Goal: Task Accomplishment & Management: Manage account settings

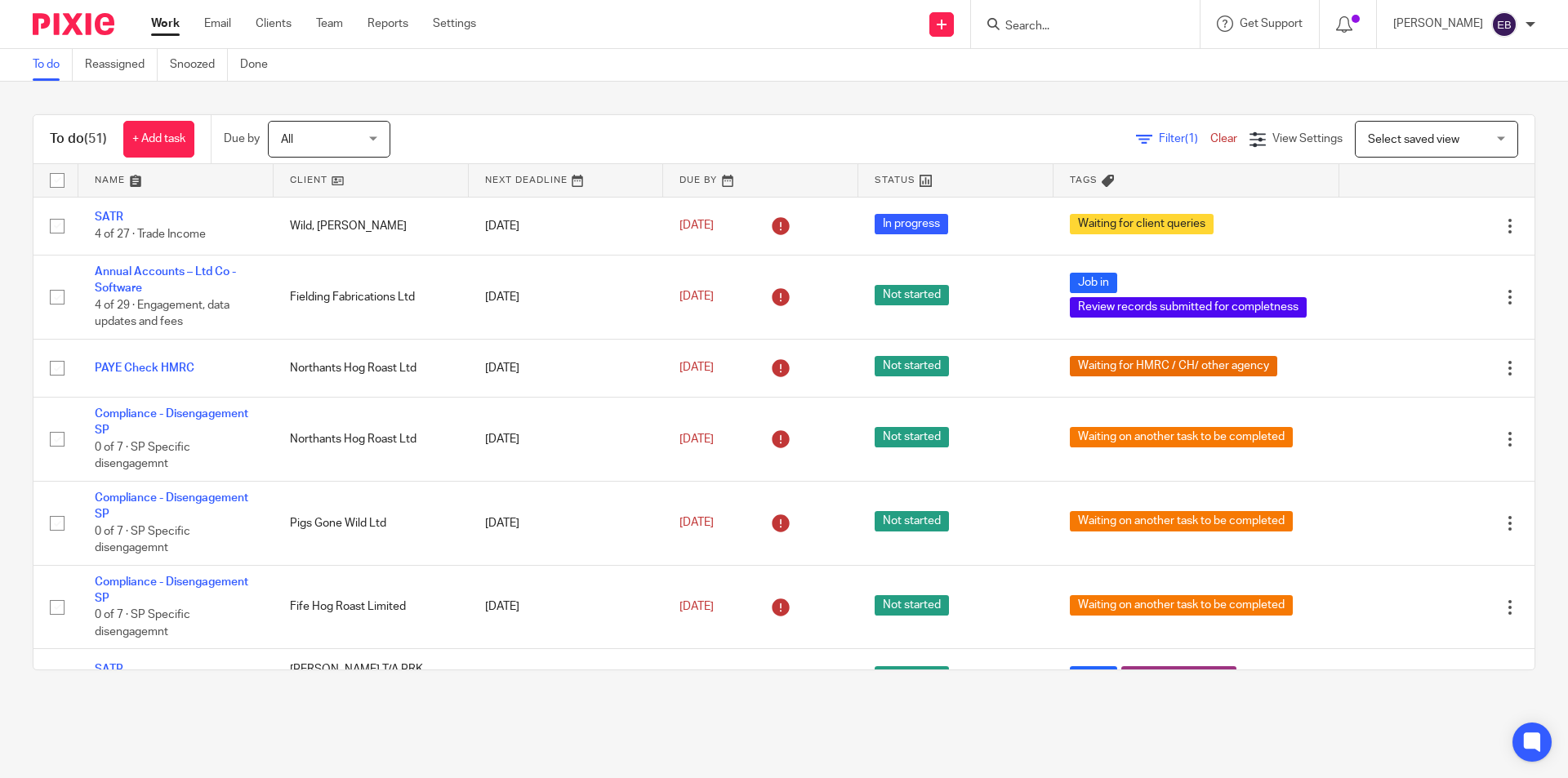
click at [1036, 20] on input "Search" at bounding box center [1078, 27] width 147 height 14
type input "from pork to fork"
click at [1067, 83] on link at bounding box center [1161, 76] width 319 height 51
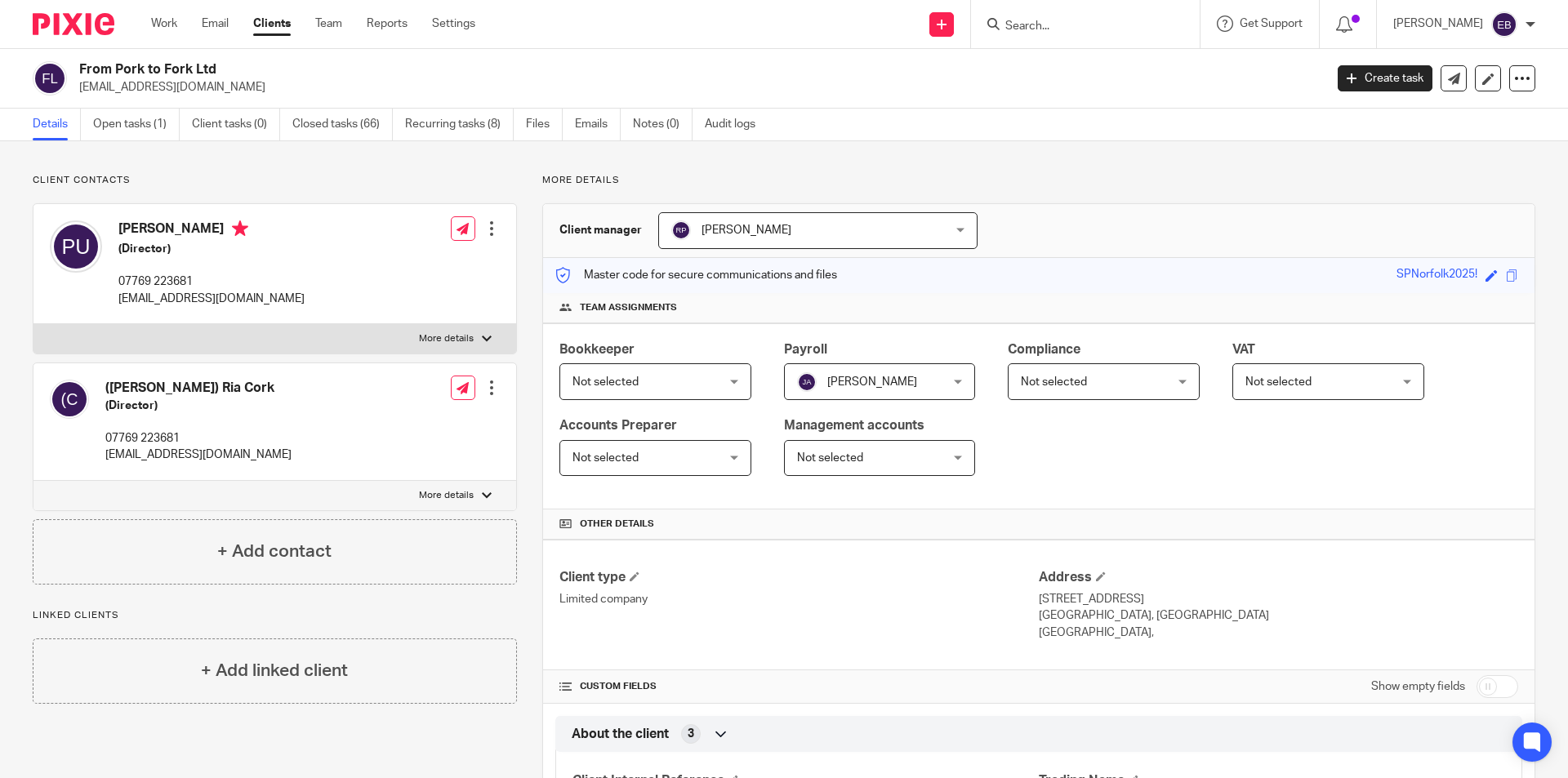
click at [137, 130] on link "Open tasks (1)" at bounding box center [136, 124] width 87 height 32
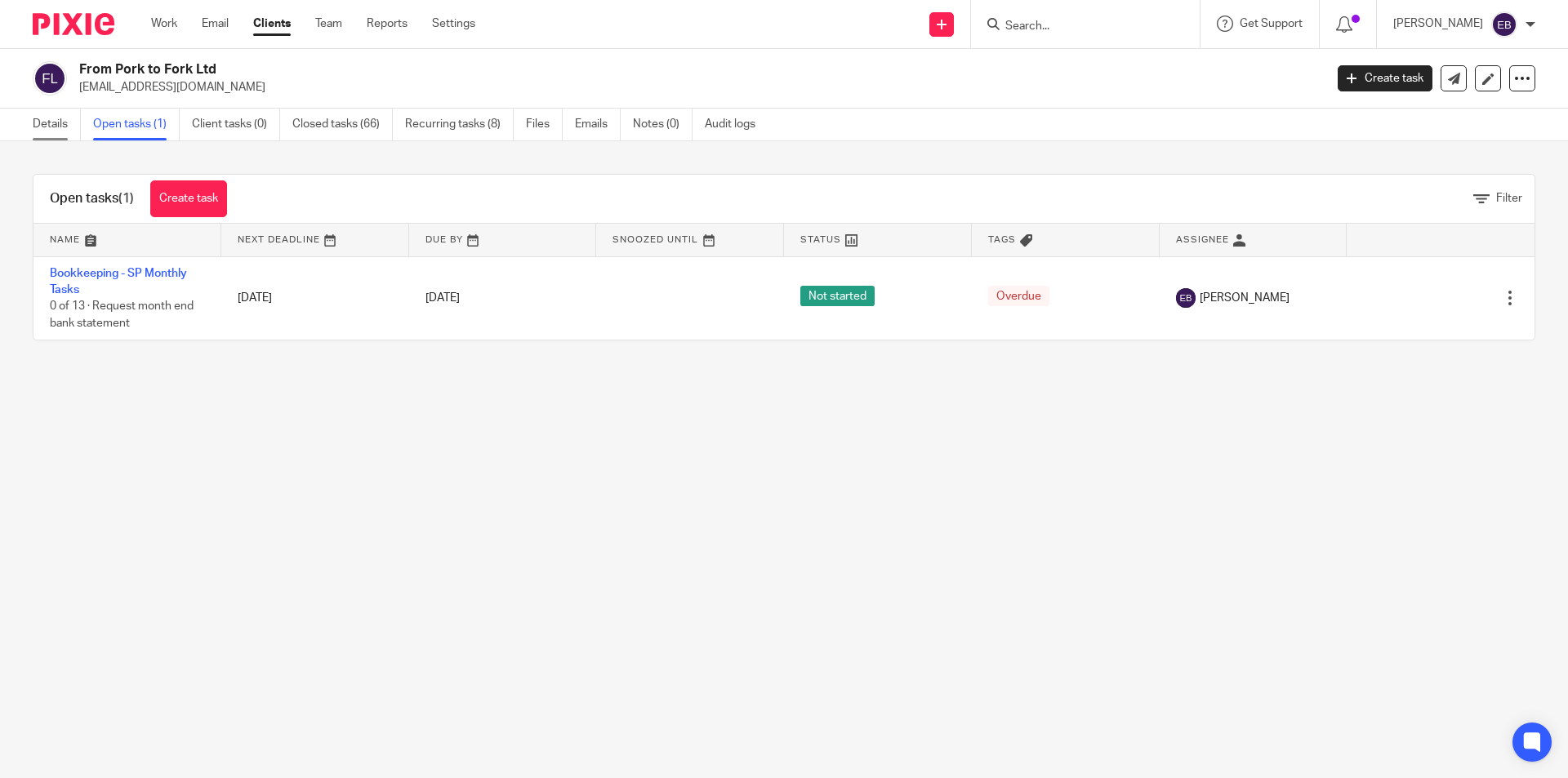
click at [62, 126] on link "Details" at bounding box center [56, 124] width 48 height 32
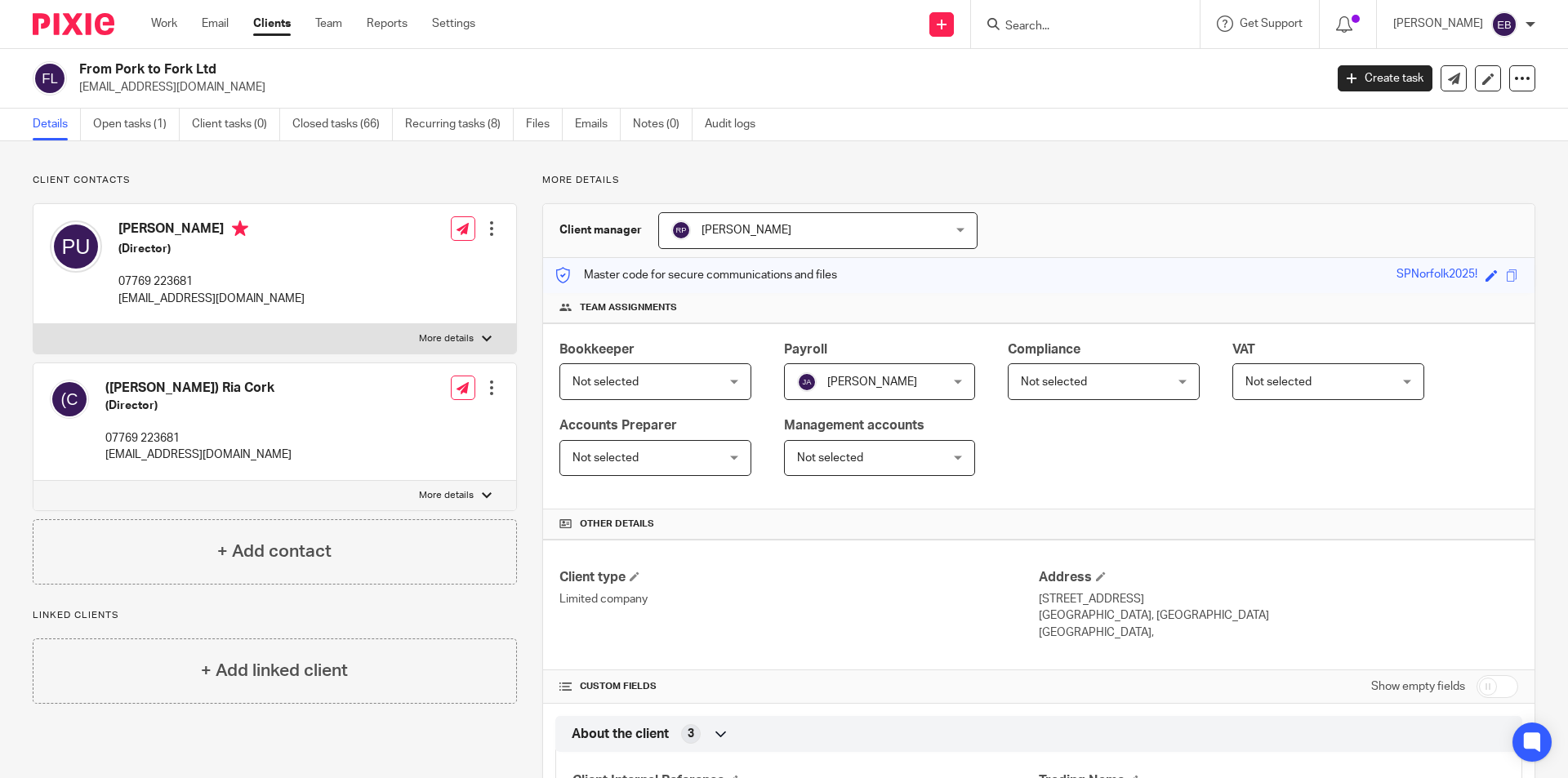
click at [1080, 31] on input "Search" at bounding box center [1078, 27] width 147 height 14
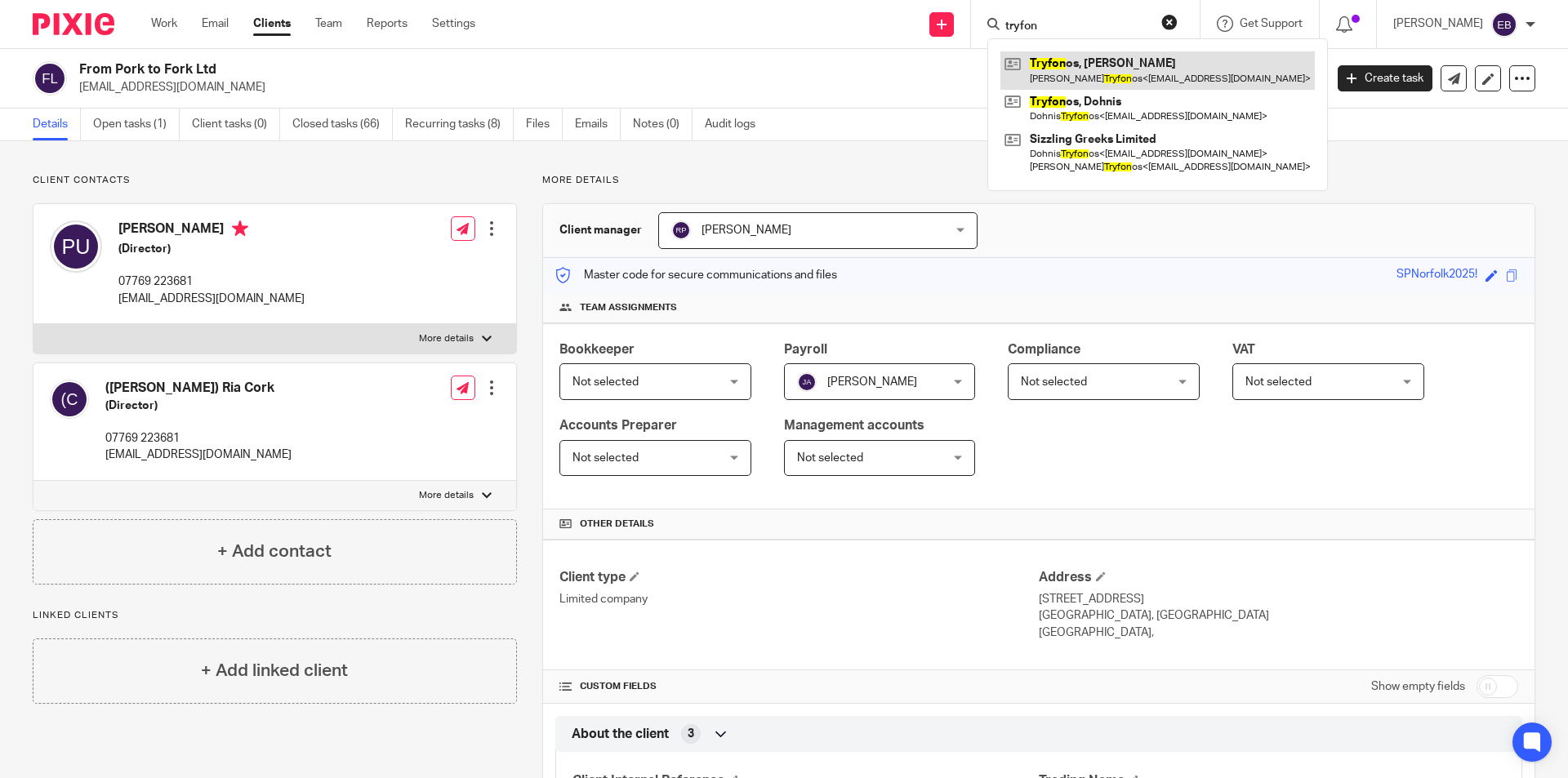
type input "tryfon"
click at [1118, 61] on link at bounding box center [1158, 70] width 315 height 37
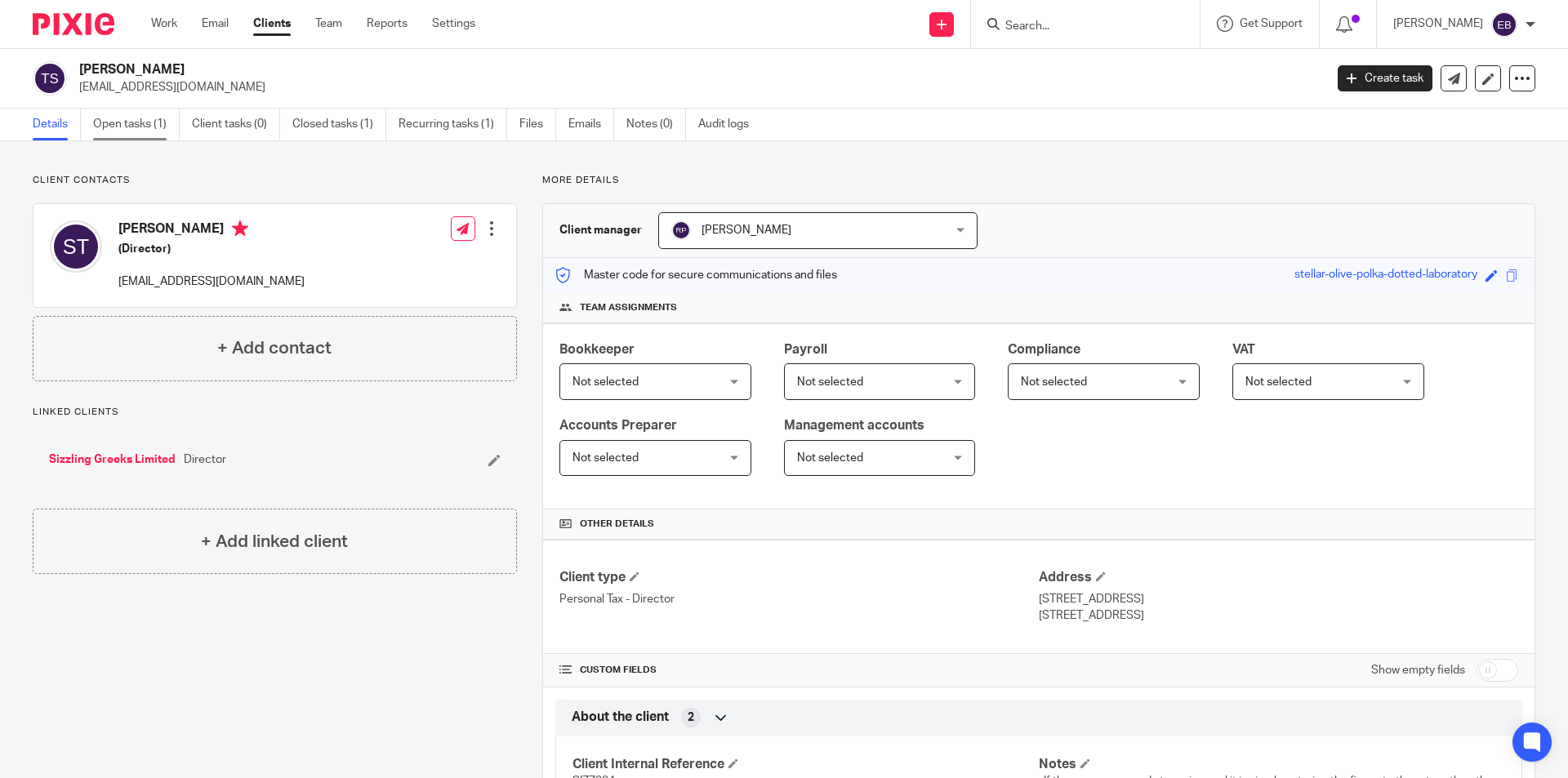
click at [129, 121] on link "Open tasks (1)" at bounding box center [136, 124] width 87 height 32
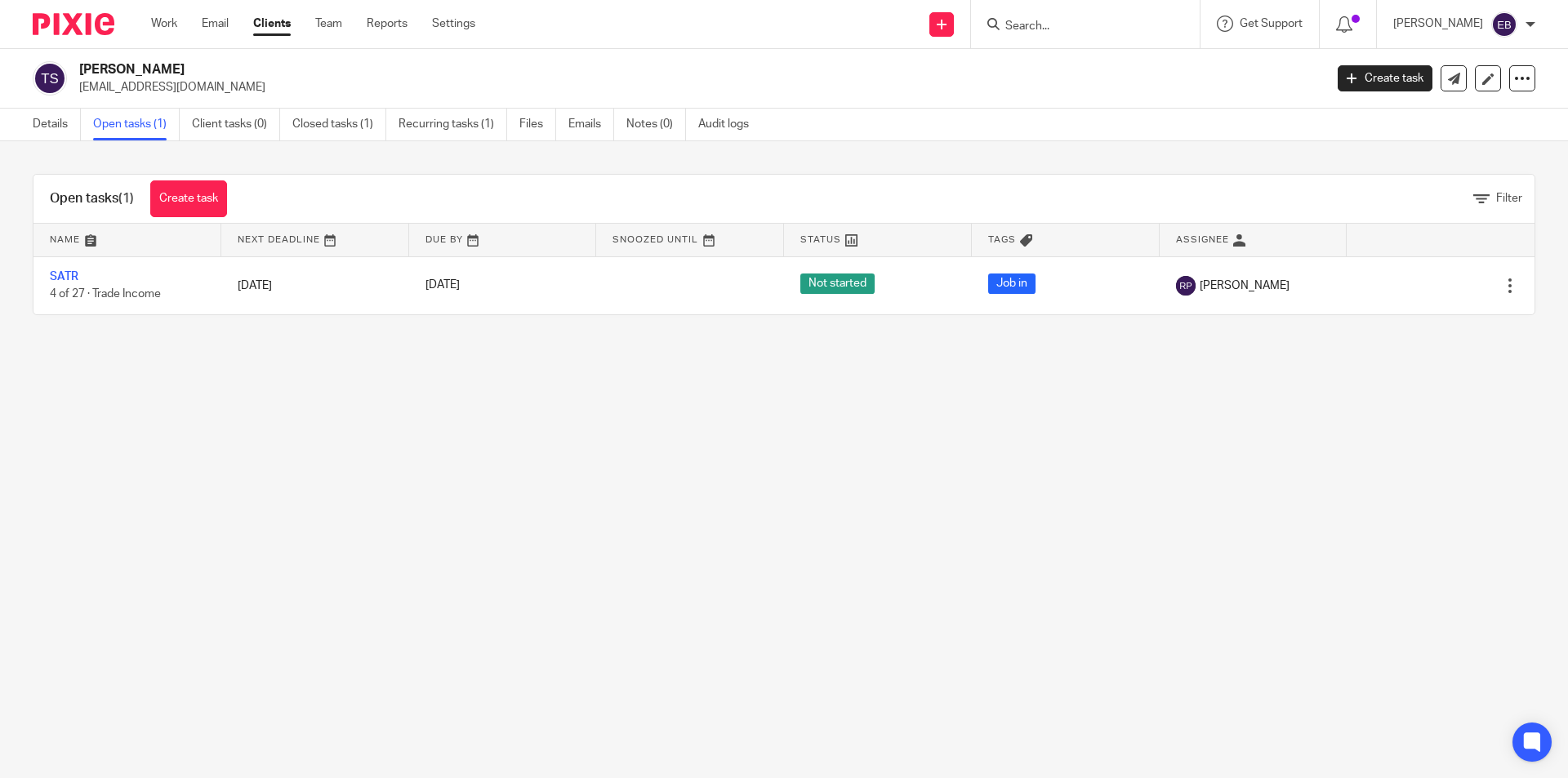
click at [1040, 20] on input "Search" at bounding box center [1078, 27] width 147 height 14
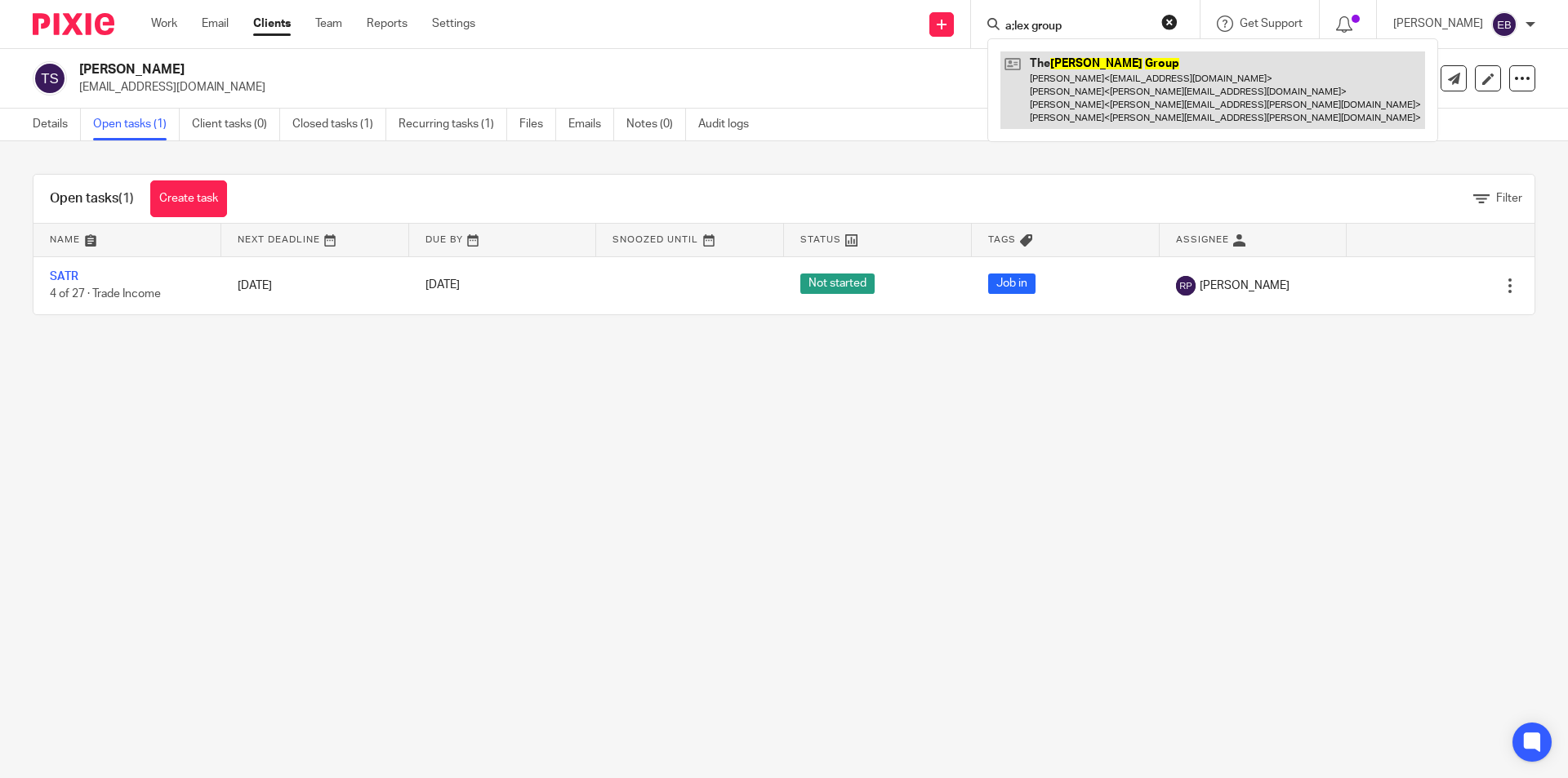
type input "a;lex group"
click at [1174, 72] on link at bounding box center [1213, 90] width 425 height 77
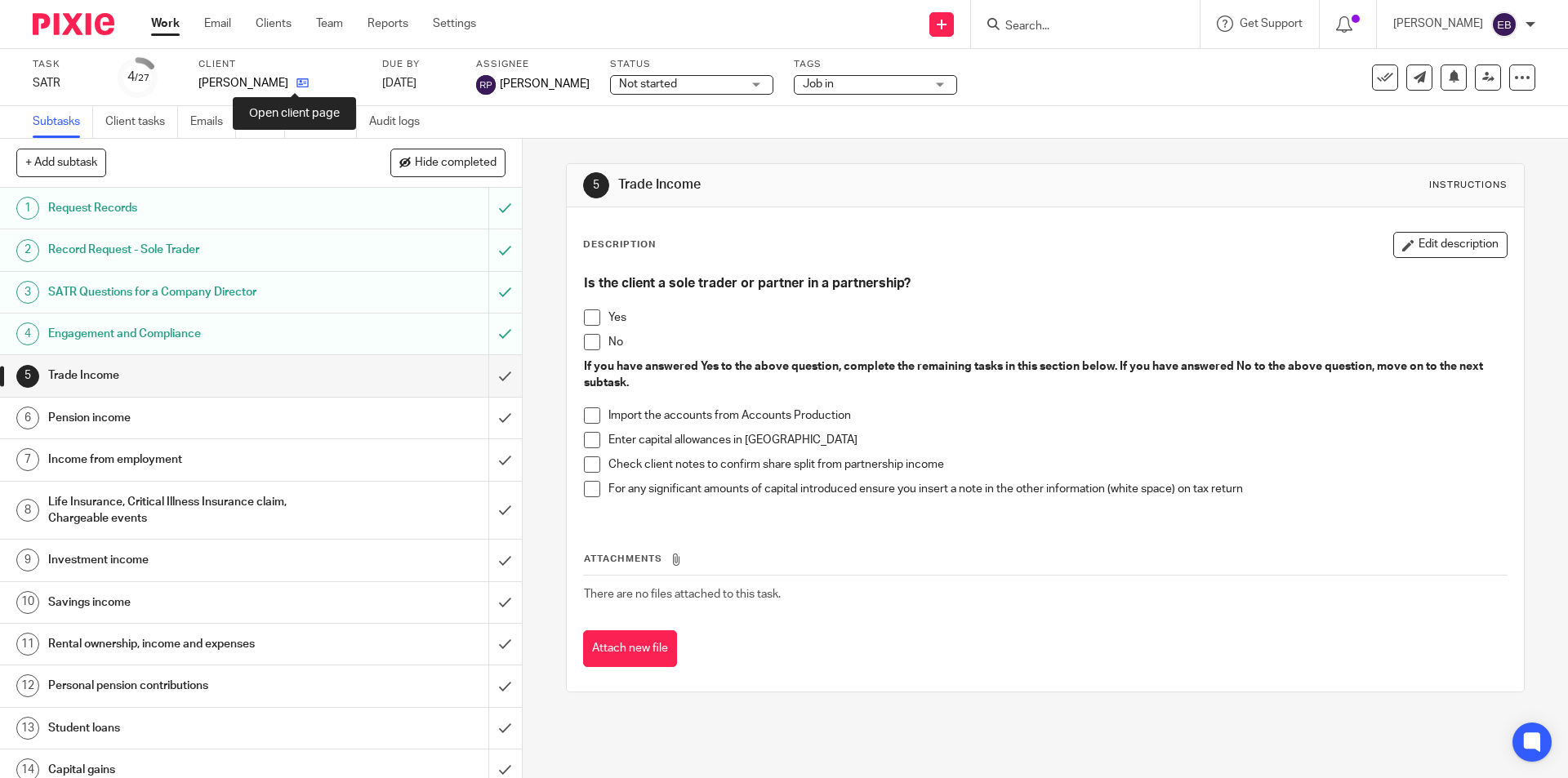
click at [296, 81] on icon at bounding box center [302, 82] width 12 height 12
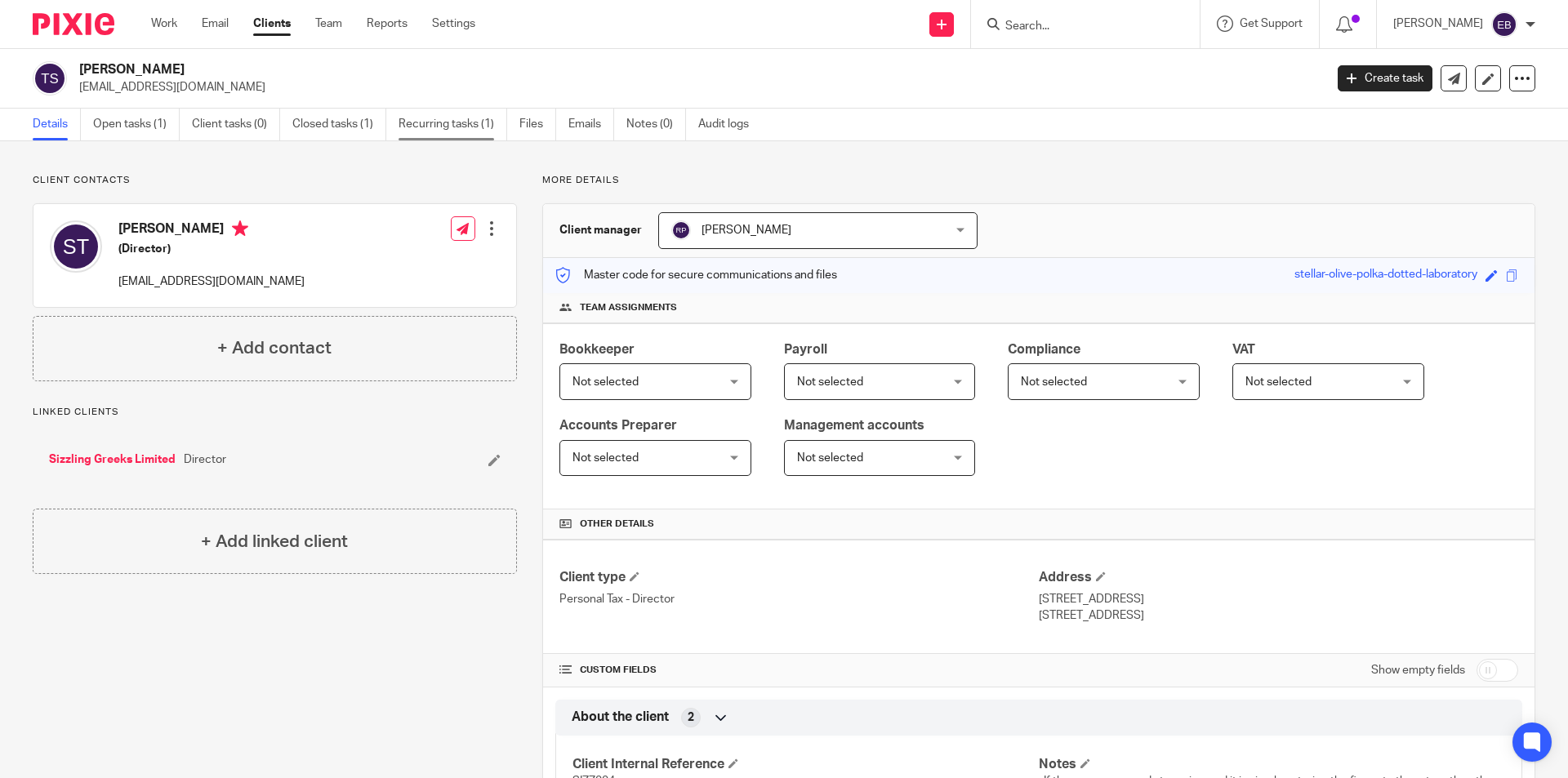
click at [428, 126] on link "Recurring tasks (1)" at bounding box center [453, 124] width 109 height 32
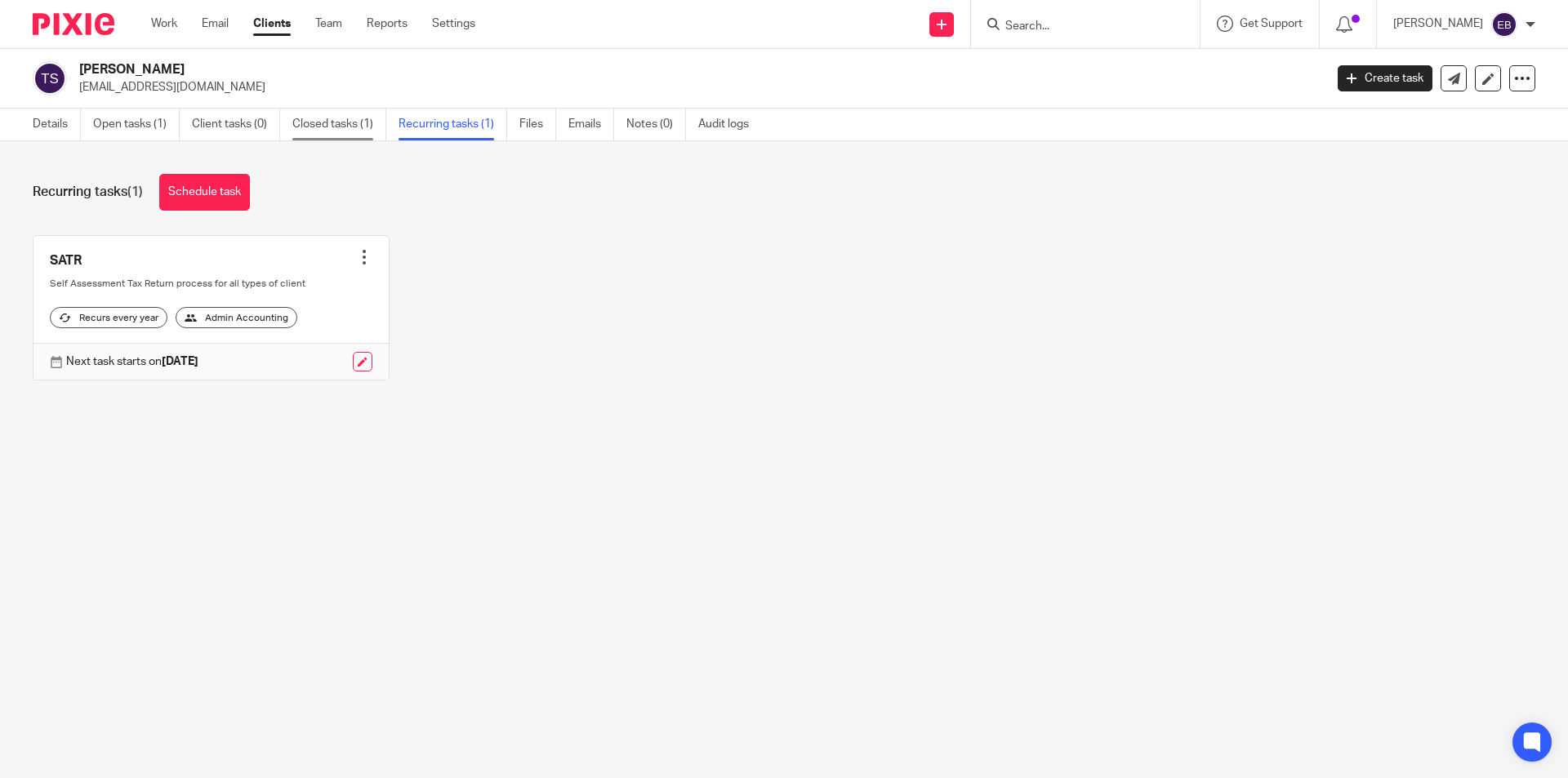
click at [342, 116] on link "Closed tasks (1)" at bounding box center [339, 124] width 94 height 32
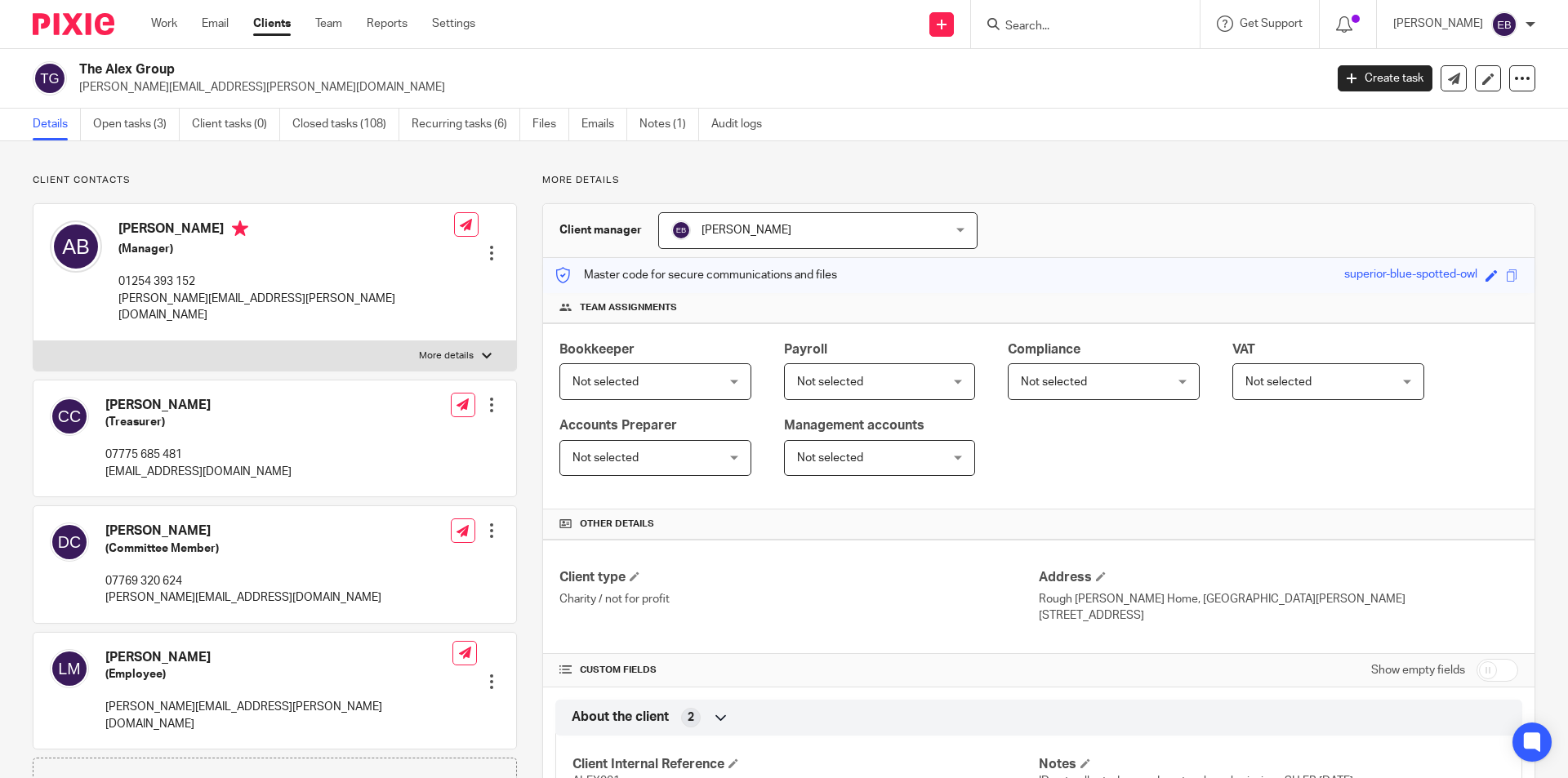
click at [1052, 36] on div at bounding box center [1085, 24] width 229 height 48
click at [1048, 24] on input "Search" at bounding box center [1078, 27] width 147 height 14
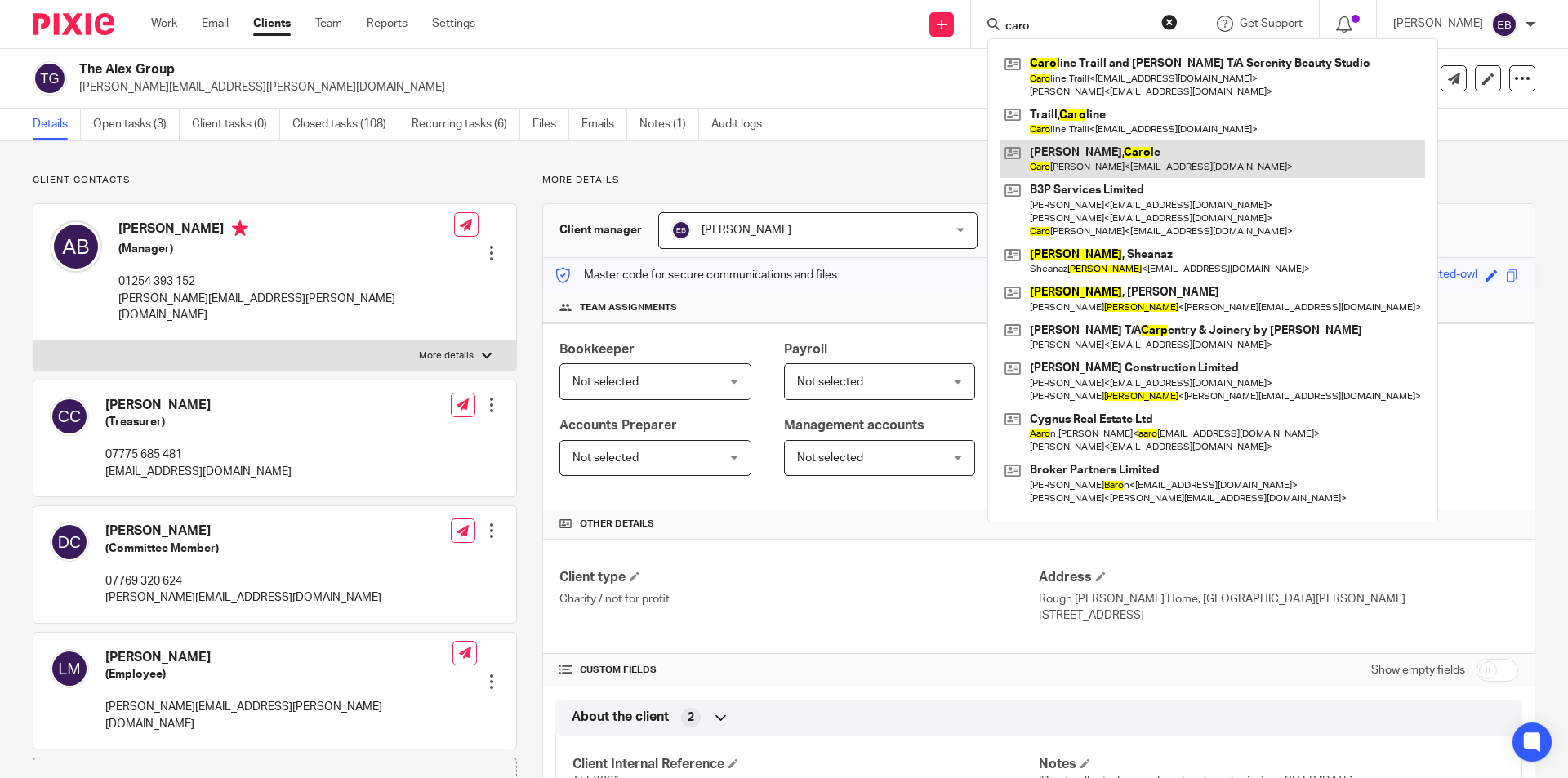
type input "caro"
click at [1097, 156] on link at bounding box center [1213, 159] width 425 height 37
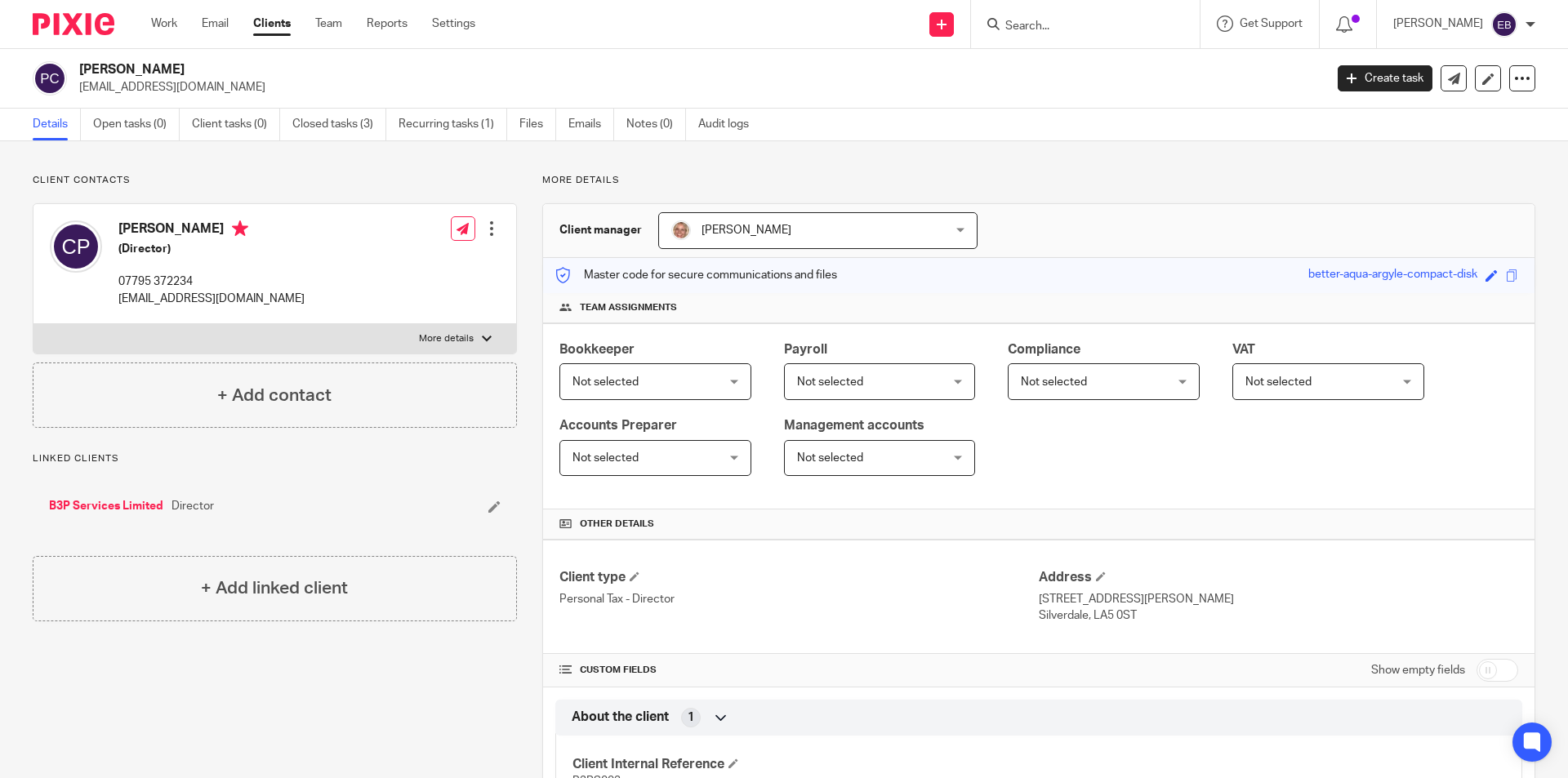
click at [451, 336] on p "More details" at bounding box center [446, 339] width 54 height 13
click at [33, 324] on input "More details" at bounding box center [33, 323] width 1 height 1
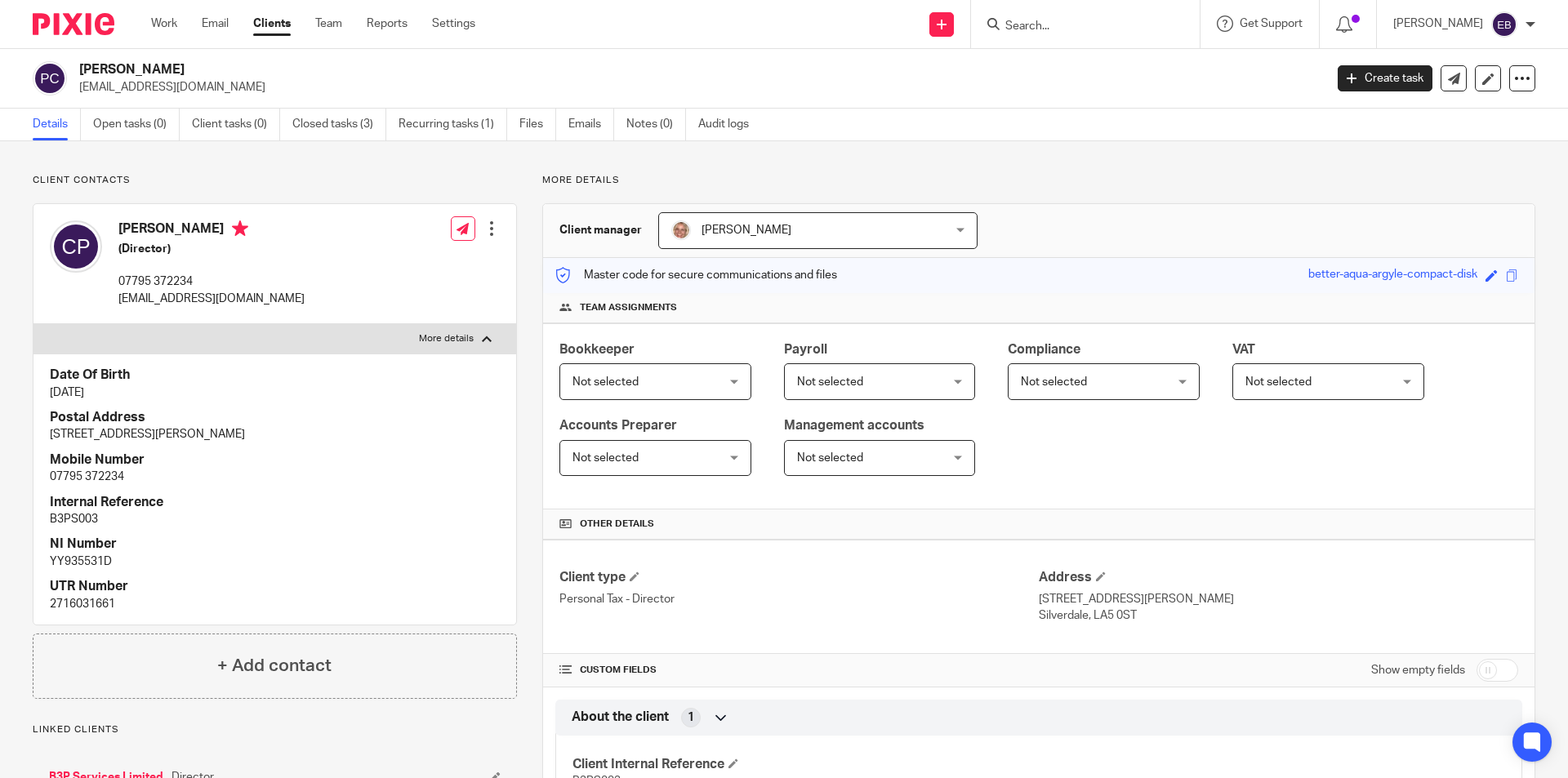
click at [451, 336] on p "More details" at bounding box center [446, 339] width 54 height 13
click at [33, 324] on input "More details" at bounding box center [33, 323] width 1 height 1
checkbox input "false"
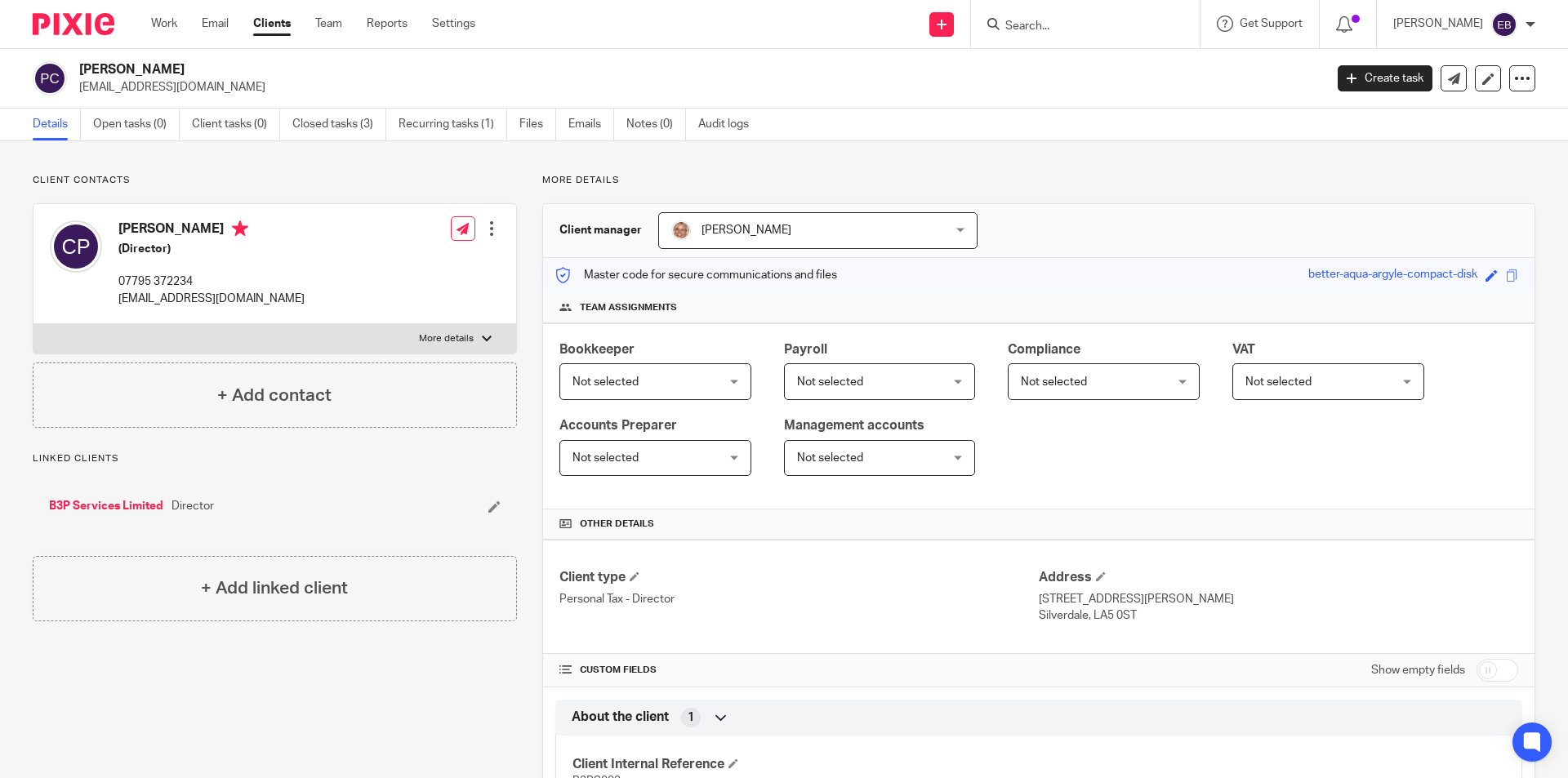
click at [91, 504] on link "B3P Services Limited" at bounding box center [106, 506] width 115 height 16
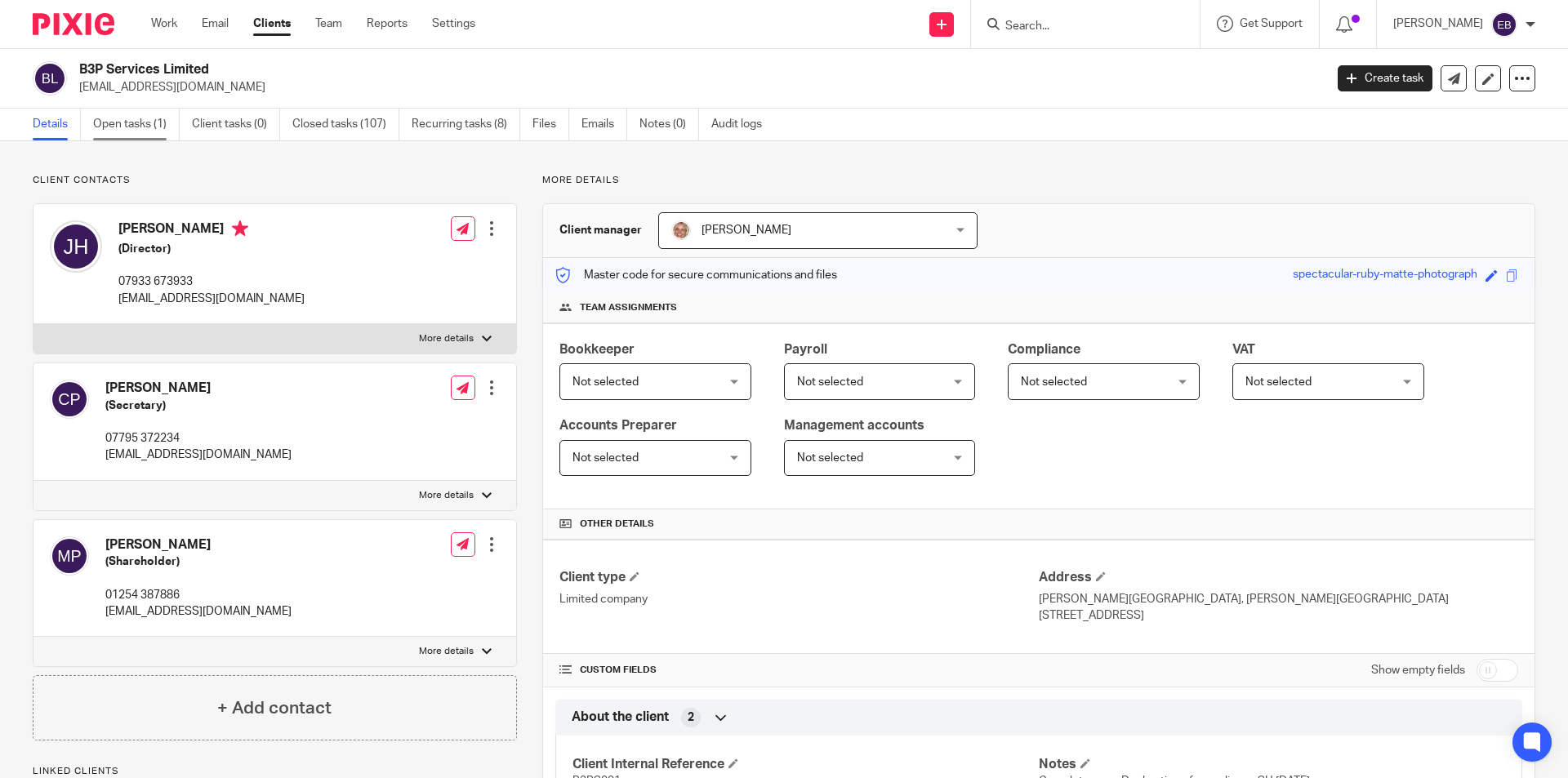
click at [145, 124] on link "Open tasks (1)" at bounding box center [136, 124] width 87 height 32
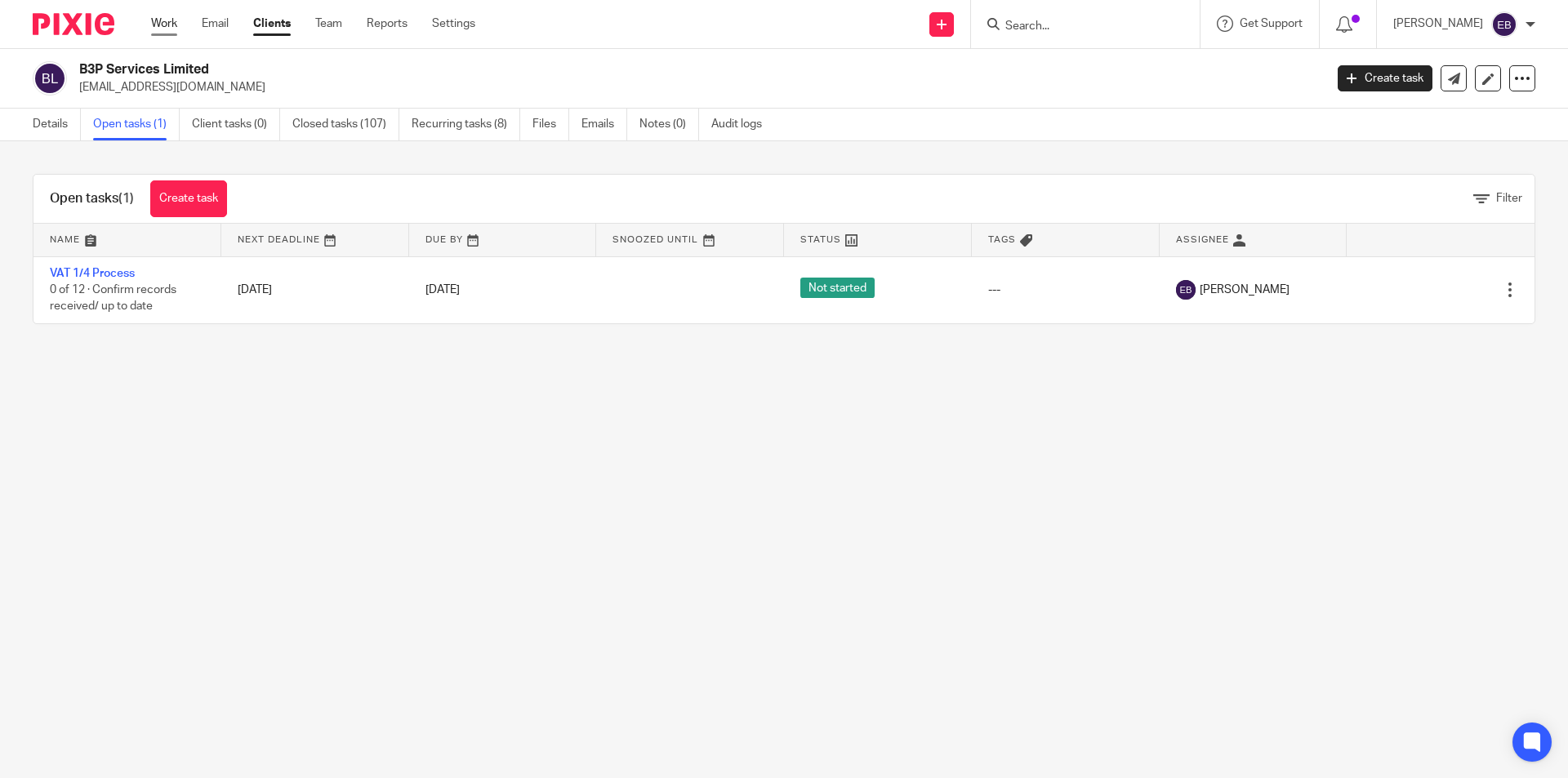
click at [156, 20] on link "Work" at bounding box center [163, 23] width 26 height 16
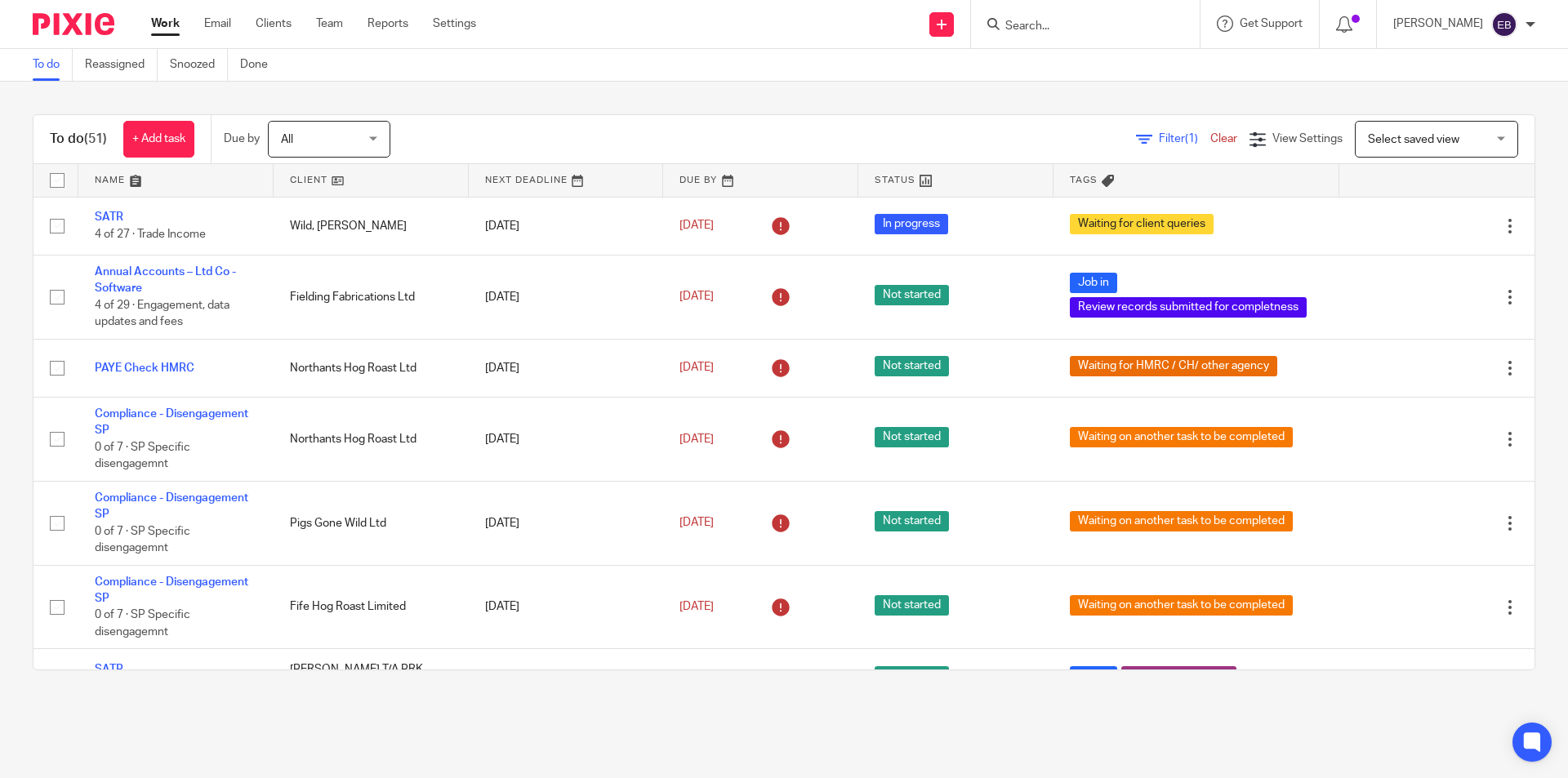
click at [1051, 20] on input "Search" at bounding box center [1078, 27] width 147 height 14
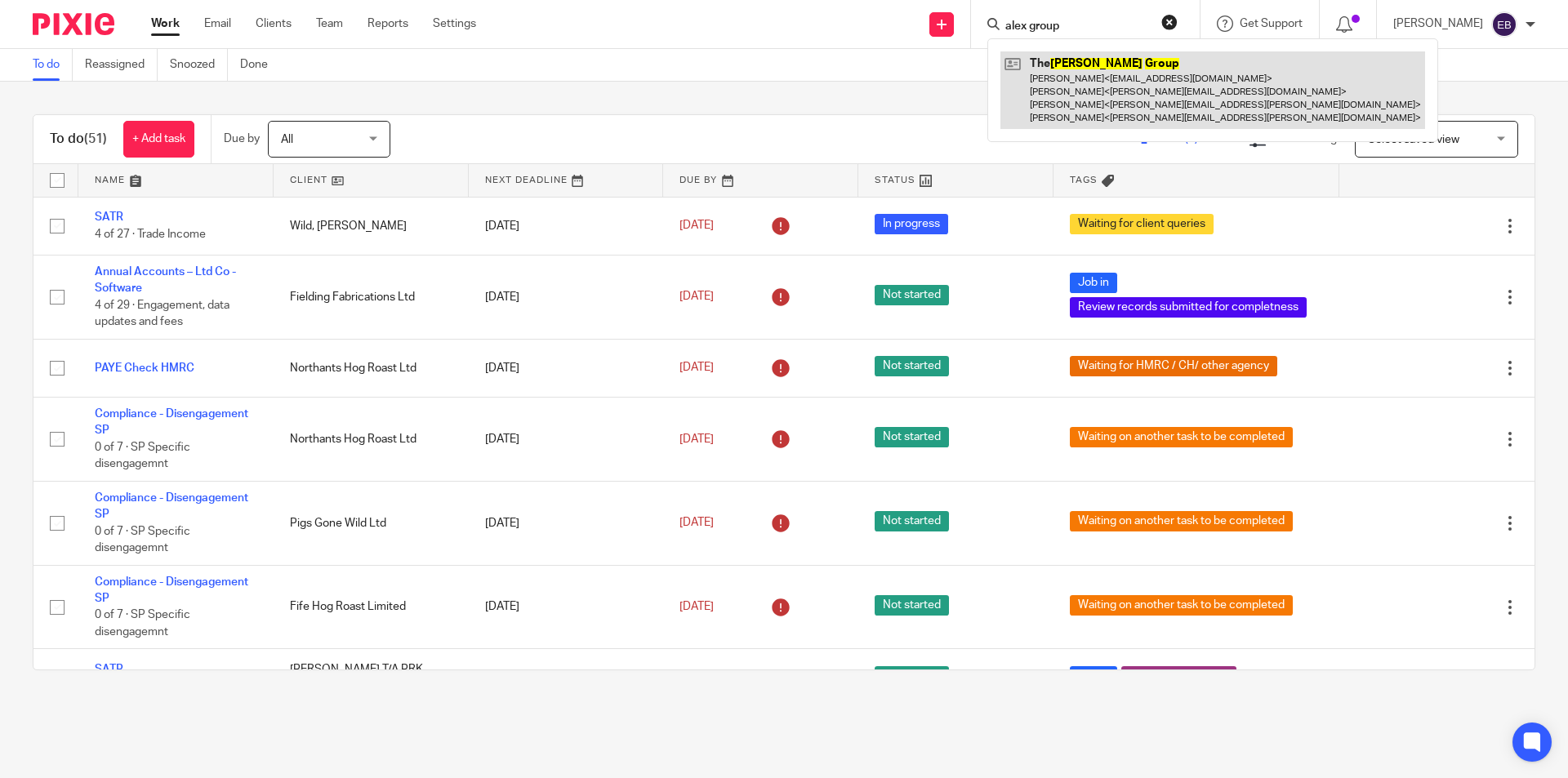
type input "alex group"
click at [1108, 105] on link at bounding box center [1213, 90] width 425 height 77
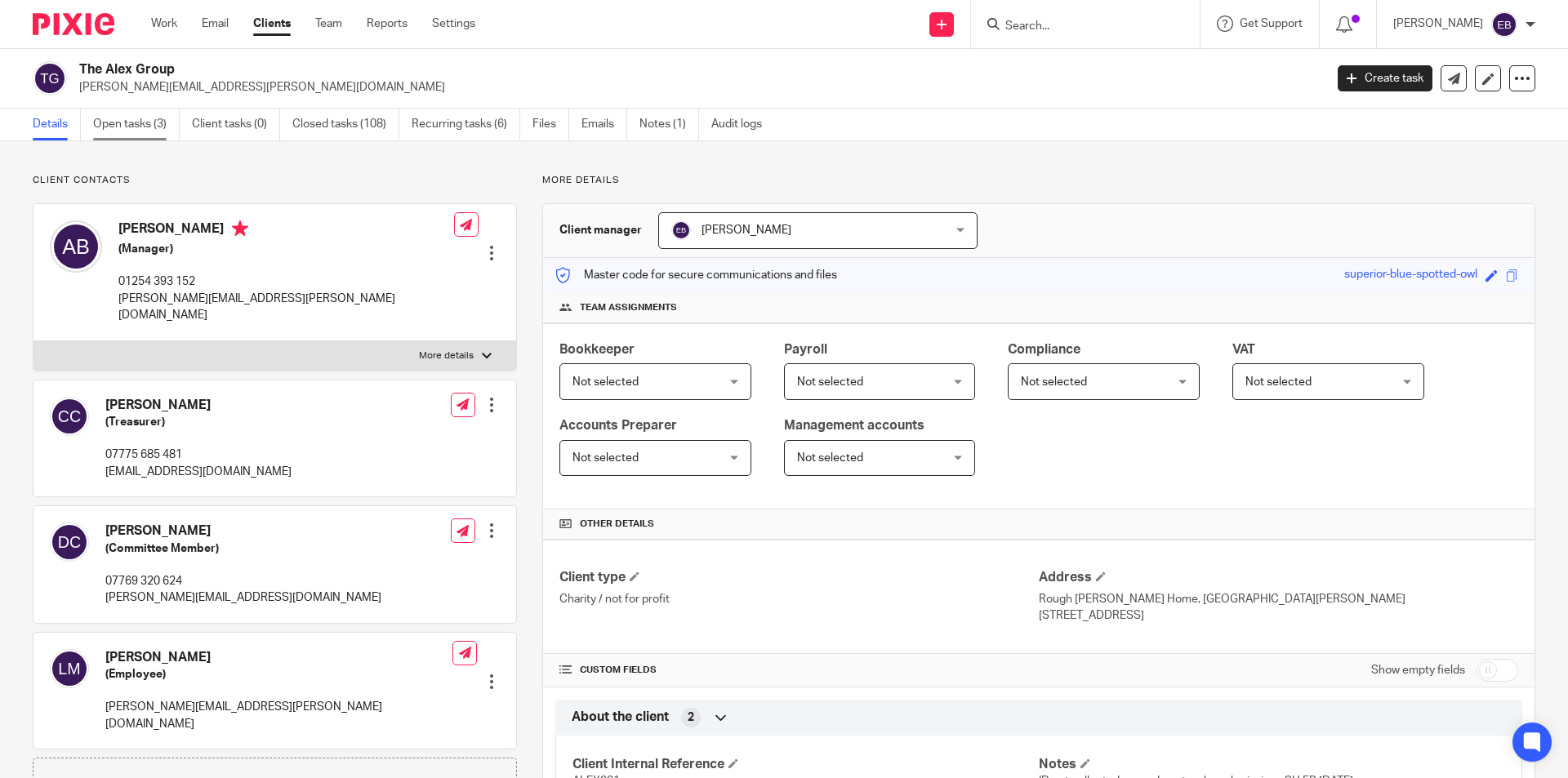
click at [103, 123] on link "Open tasks (3)" at bounding box center [136, 124] width 87 height 32
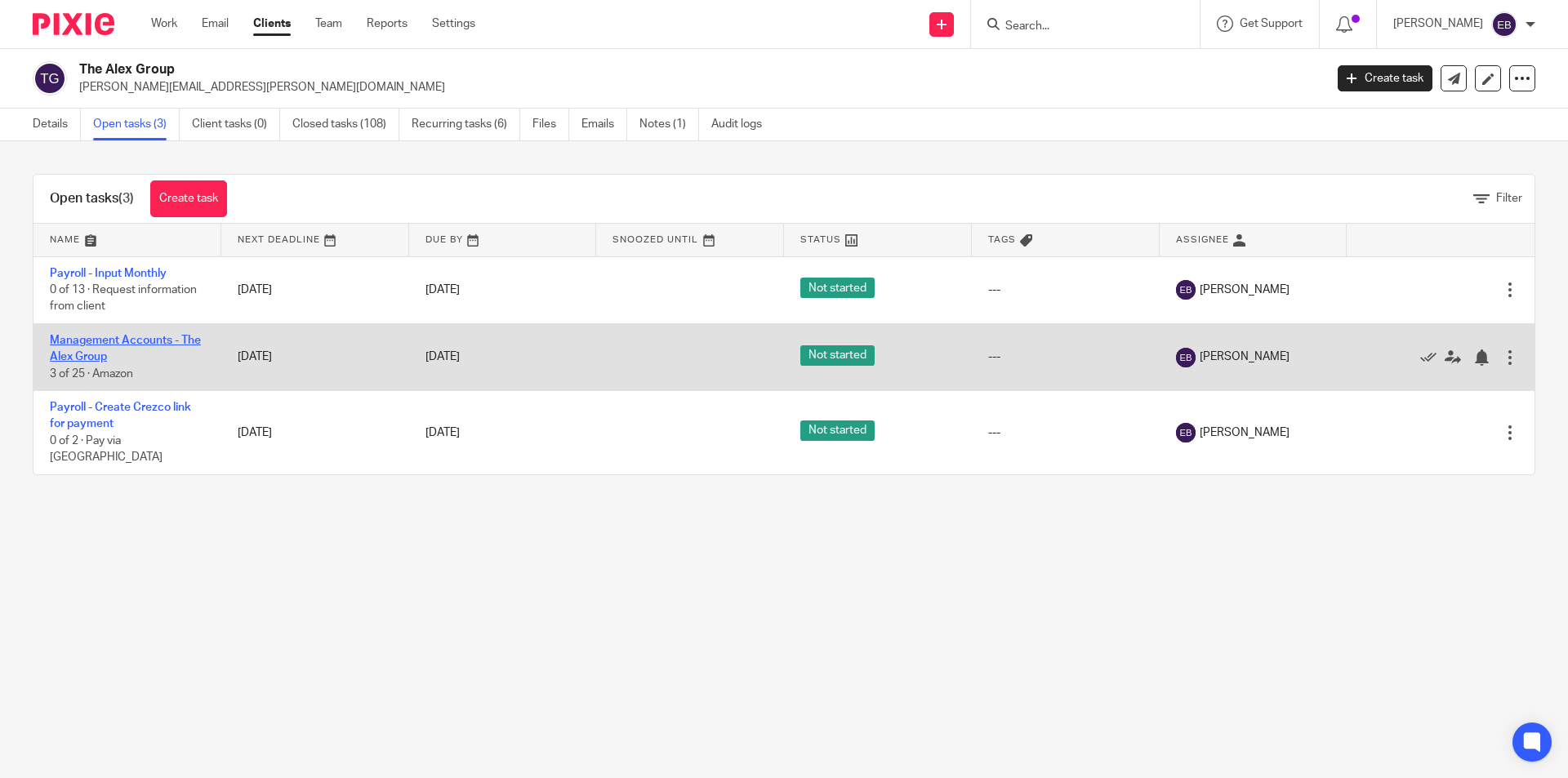
click at [79, 342] on link "Management Accounts - The Alex Group" at bounding box center [125, 348] width 151 height 28
